Goal: Transaction & Acquisition: Purchase product/service

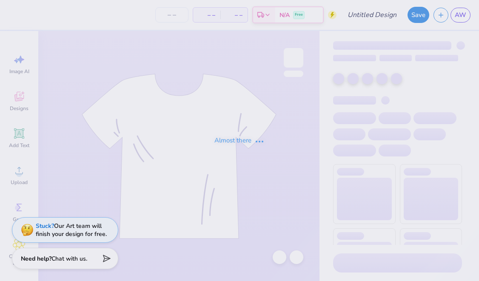
type input "[DATE] VB"
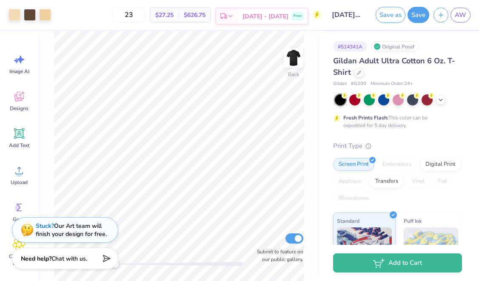
click at [268, 18] on span "[DATE] - [DATE]" at bounding box center [265, 16] width 46 height 9
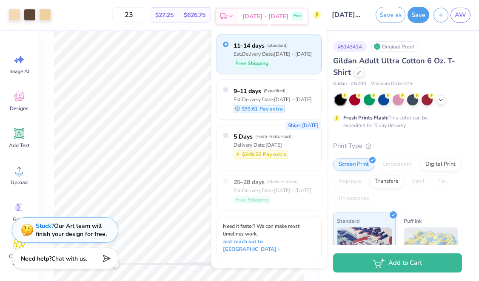
click at [266, 16] on span "[DATE] - [DATE]" at bounding box center [265, 16] width 46 height 9
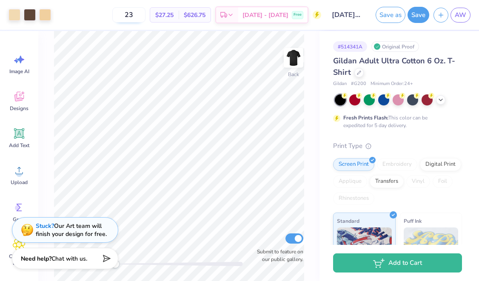
click at [145, 14] on input "23" at bounding box center [128, 14] width 33 height 15
type input "25"
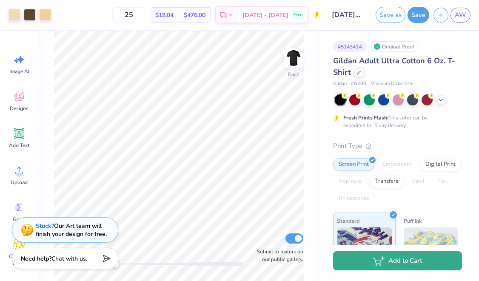
click at [367, 263] on button "Add to Cart" at bounding box center [397, 260] width 129 height 19
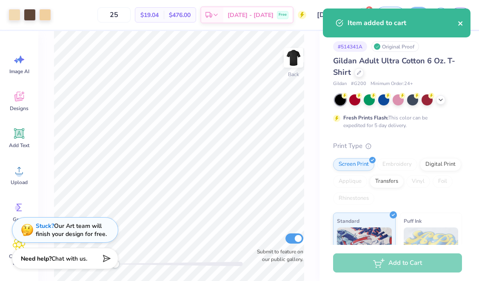
click at [459, 23] on icon "close" at bounding box center [460, 23] width 4 height 4
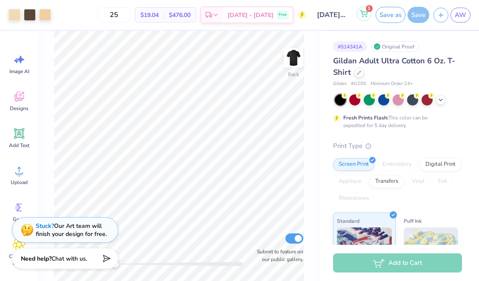
click at [361, 16] on icon at bounding box center [364, 13] width 8 height 7
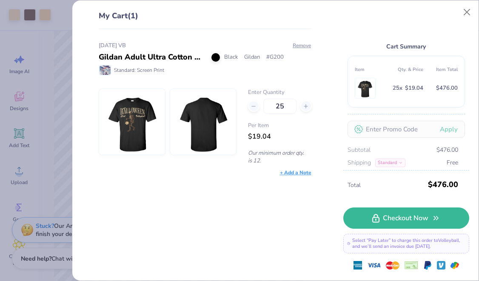
click at [304, 174] on div "+ Add a Note" at bounding box center [295, 173] width 31 height 8
click at [288, 204] on div "Halloween VB Gildan Adult Ultra Cotton 6 Oz. T-Shirt Black Gildan # G200 Standa…" at bounding box center [202, 155] width 240 height 252
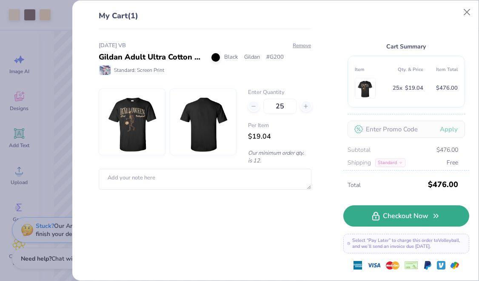
click at [401, 215] on link "Checkout Now" at bounding box center [406, 215] width 126 height 21
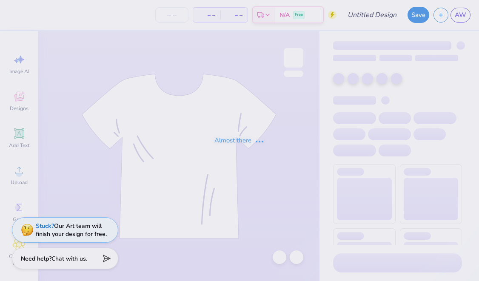
type input "Santa Con 2 VB"
type input "25"
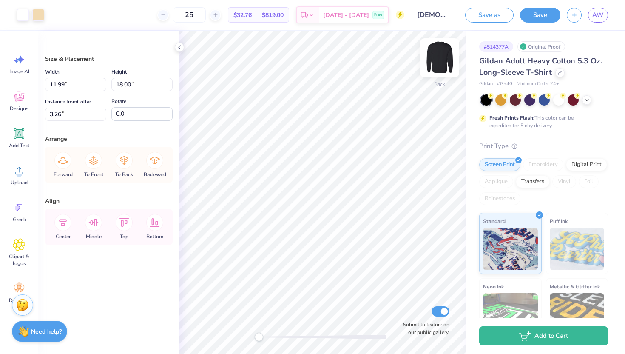
click at [438, 58] on img at bounding box center [440, 58] width 34 height 34
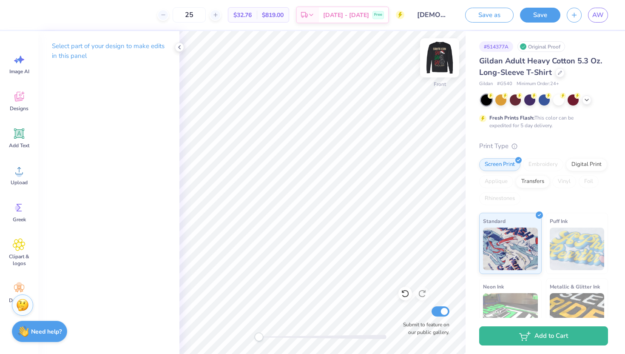
click at [441, 57] on img at bounding box center [440, 58] width 34 height 34
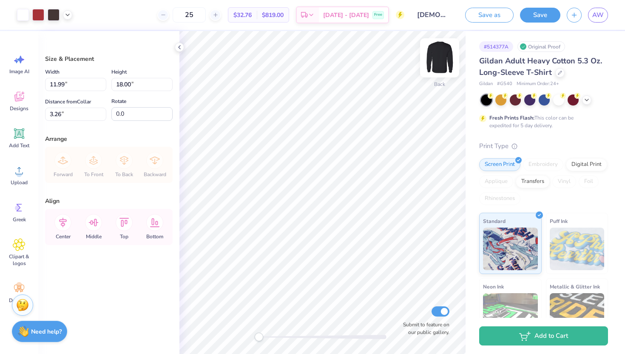
click at [443, 59] on img at bounding box center [440, 58] width 34 height 34
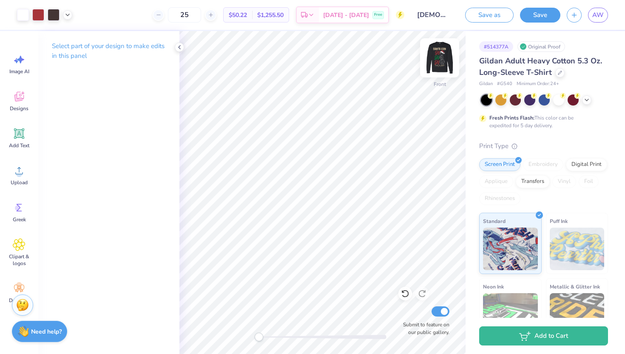
click at [441, 51] on img at bounding box center [440, 58] width 34 height 34
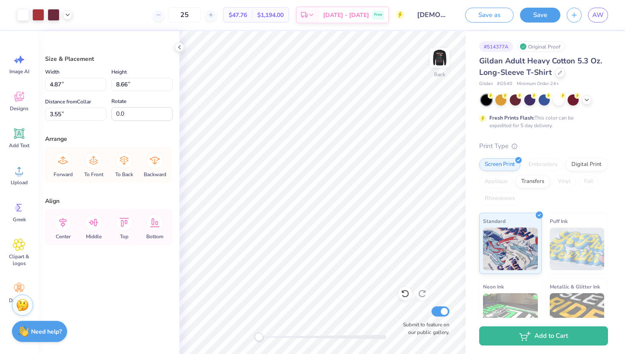
type input "3.98"
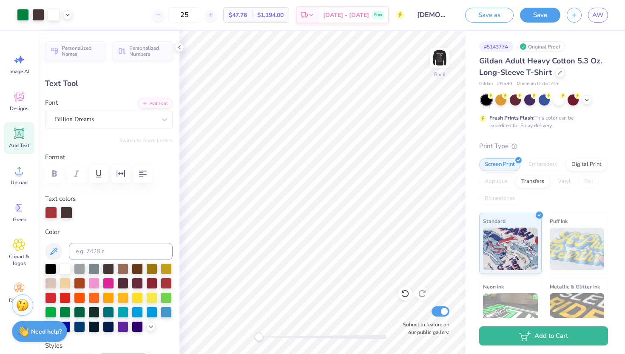
type input "10.34"
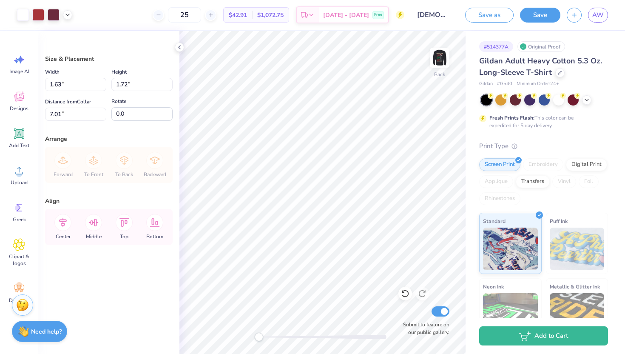
type input "1.63"
type input "1.72"
type input "2.35"
type input "2.50"
type input "2.64"
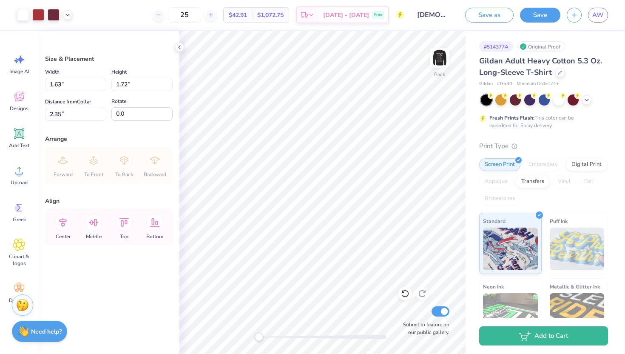
type input "2.42"
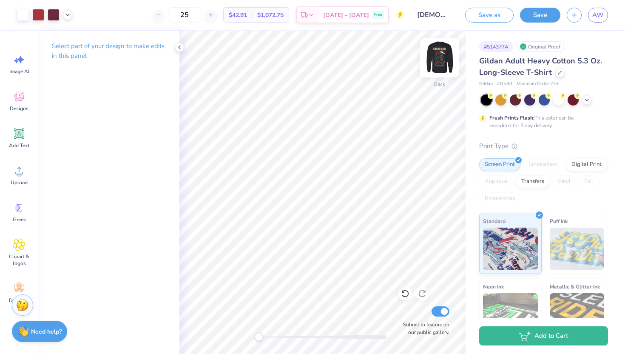
click at [436, 60] on img at bounding box center [440, 58] width 34 height 34
click at [440, 59] on img at bounding box center [440, 58] width 34 height 34
click at [247, 15] on span "$50.22" at bounding box center [238, 15] width 18 height 9
click at [478, 11] on button "Save" at bounding box center [540, 13] width 40 height 15
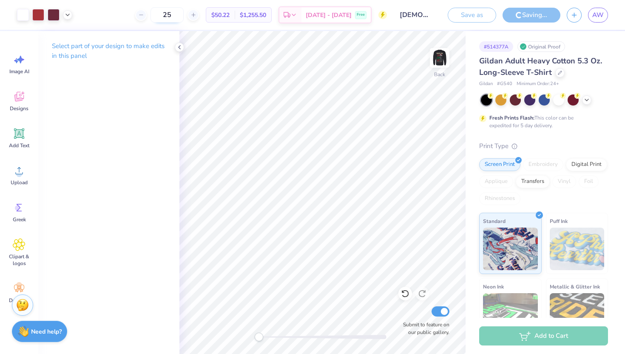
click at [184, 16] on input "25" at bounding box center [167, 14] width 33 height 15
type input "2"
type input "40"
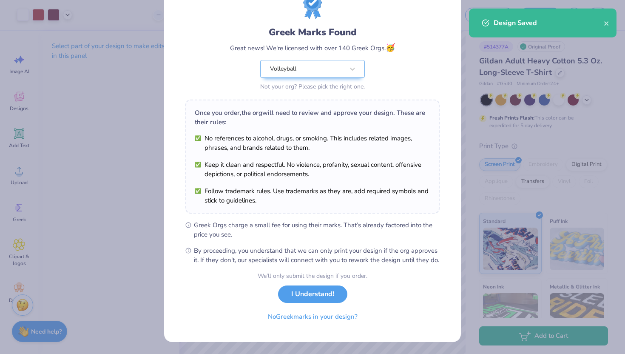
scroll to position [44, 0]
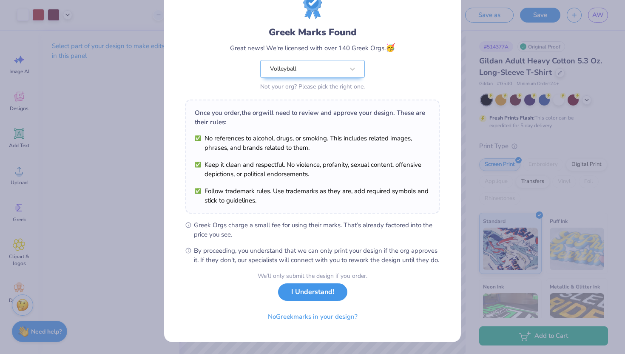
click at [311, 281] on button "I Understand!" at bounding box center [312, 291] width 69 height 17
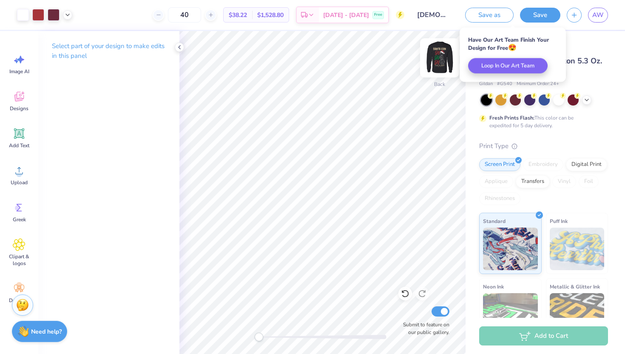
click at [438, 57] on img at bounding box center [440, 58] width 34 height 34
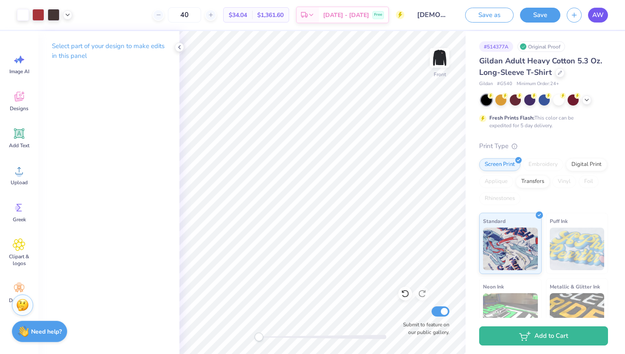
click at [478, 16] on span "AW" at bounding box center [597, 15] width 11 height 10
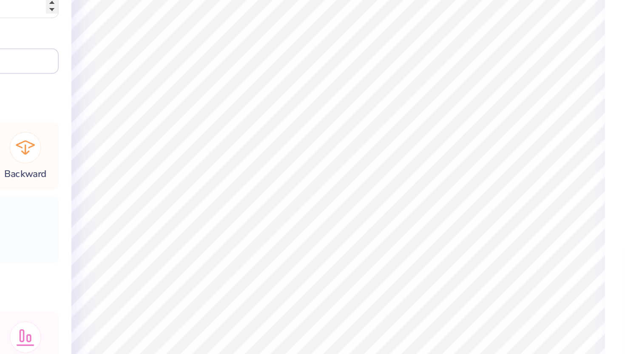
type input "13.35"
type input "12.99"
type input "2.47"
type input "1.75"
type input "1.74"
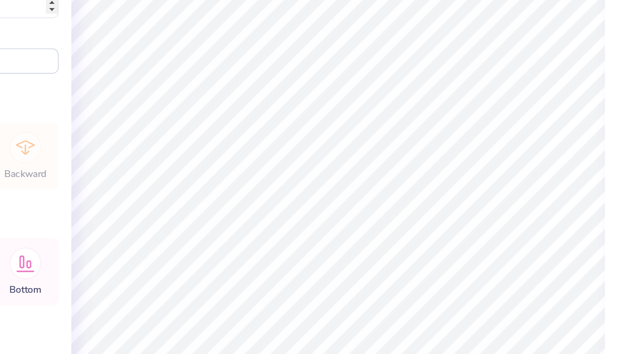
type input "10.01"
type input "1.95"
type input "1.94"
type input "9.81"
type input "13.35"
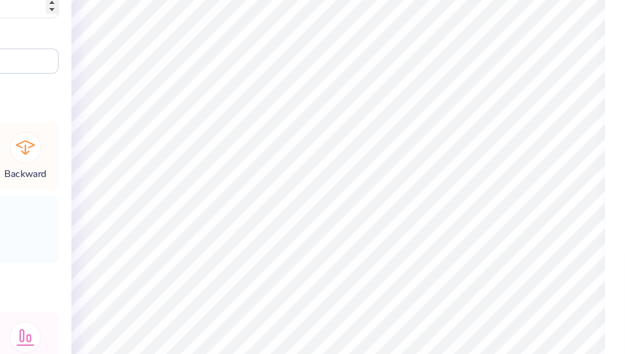
type input "12.99"
type input "2.47"
type input "1.95"
type input "1.94"
type input "9.81"
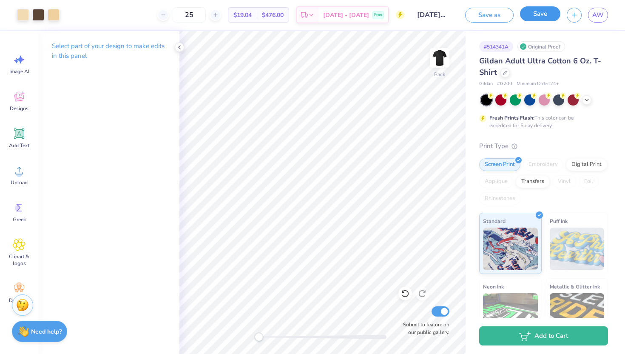
click at [544, 12] on button "Save" at bounding box center [540, 13] width 40 height 15
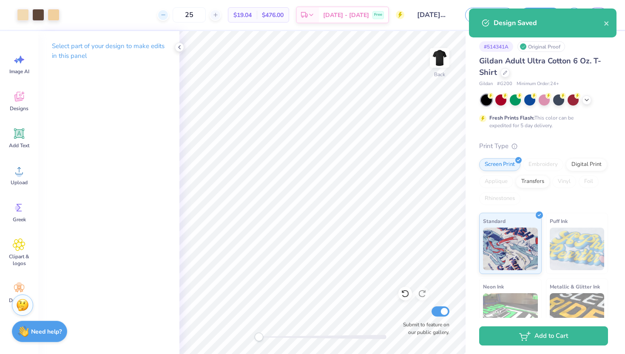
drag, startPoint x: 214, startPoint y: 18, endPoint x: 171, endPoint y: 16, distance: 43.4
click at [171, 16] on div "25" at bounding box center [189, 14] width 64 height 15
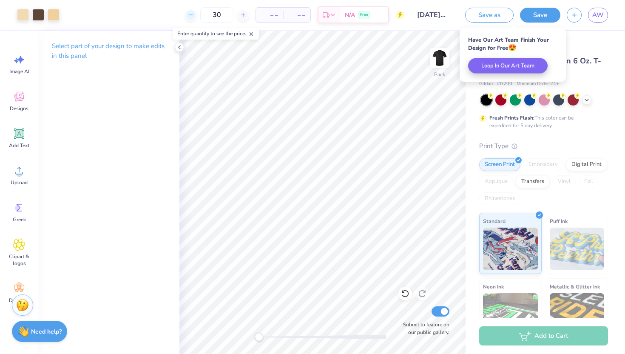
type input "30"
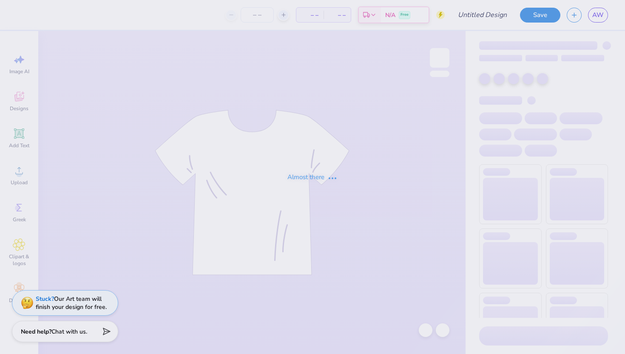
type input "[DATE] VB"
type input "25"
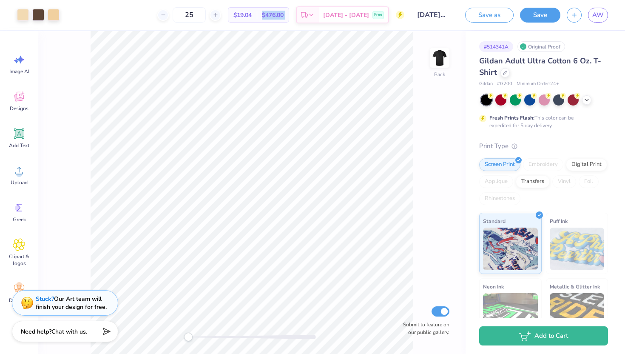
drag, startPoint x: 277, startPoint y: 13, endPoint x: 309, endPoint y: 13, distance: 32.3
click at [309, 14] on div "25 $19.04 Per Item $476.00 Total Est. Delivery [DATE] - [DATE] Free" at bounding box center [235, 15] width 338 height 30
copy div "$476.00 Total Est. Delivery"
drag, startPoint x: 267, startPoint y: 14, endPoint x: 242, endPoint y: 14, distance: 24.7
click at [242, 14] on div "$19.04 Per Item" at bounding box center [242, 15] width 28 height 14
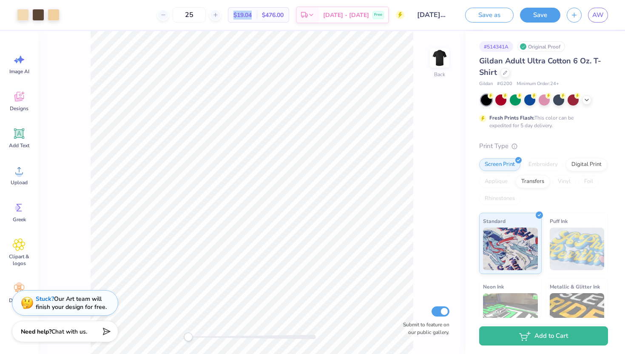
copy span "$19.04"
click at [541, 10] on button "Save" at bounding box center [540, 13] width 40 height 15
